Goal: Task Accomplishment & Management: Use online tool/utility

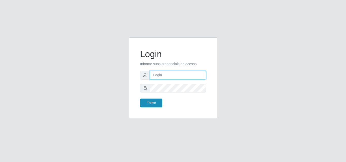
type input "[EMAIL_ADDRESS][DOMAIN_NAME]"
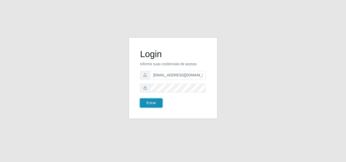
click at [149, 101] on button "Entrar" at bounding box center [151, 103] width 22 height 9
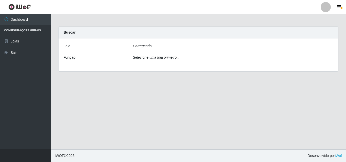
click at [152, 103] on main "Carregando... Buscar [PERSON_NAME]... Função Selecione uma loja primeiro..." at bounding box center [198, 82] width 295 height 136
click at [221, 56] on div "Loja [Selecione...] Rede Potiguar 1 - Macaíba Função Selecione uma loja primeir…" at bounding box center [197, 55] width 279 height 34
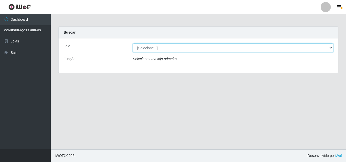
click at [214, 46] on select "[Selecione...] Rede Potiguar 1 - Macaíba" at bounding box center [233, 48] width 200 height 9
select select "100"
click at [133, 44] on select "[Selecione...] Rede Potiguar 1 - Macaíba" at bounding box center [233, 48] width 200 height 9
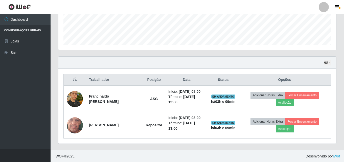
scroll to position [136, 0]
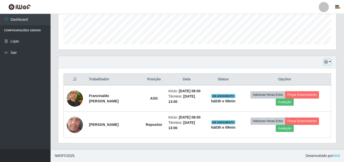
click at [325, 64] on icon "button" at bounding box center [327, 62] width 4 height 4
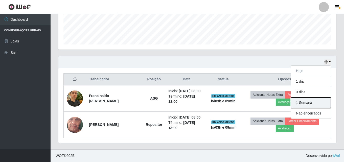
click at [297, 103] on button "1 Semana" at bounding box center [311, 103] width 40 height 11
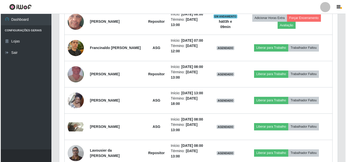
scroll to position [240, 0]
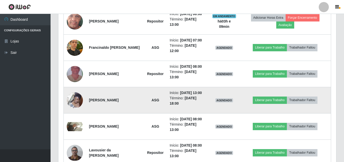
click at [70, 100] on img at bounding box center [75, 100] width 16 height 21
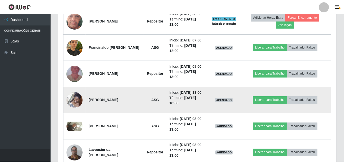
scroll to position [105, 275]
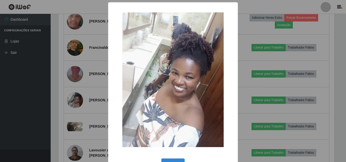
click at [71, 100] on div "× OK Cancel" at bounding box center [173, 81] width 346 height 162
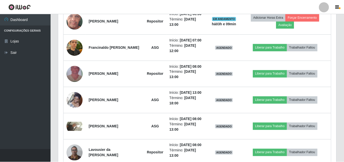
scroll to position [105, 278]
